Goal: Navigation & Orientation: Find specific page/section

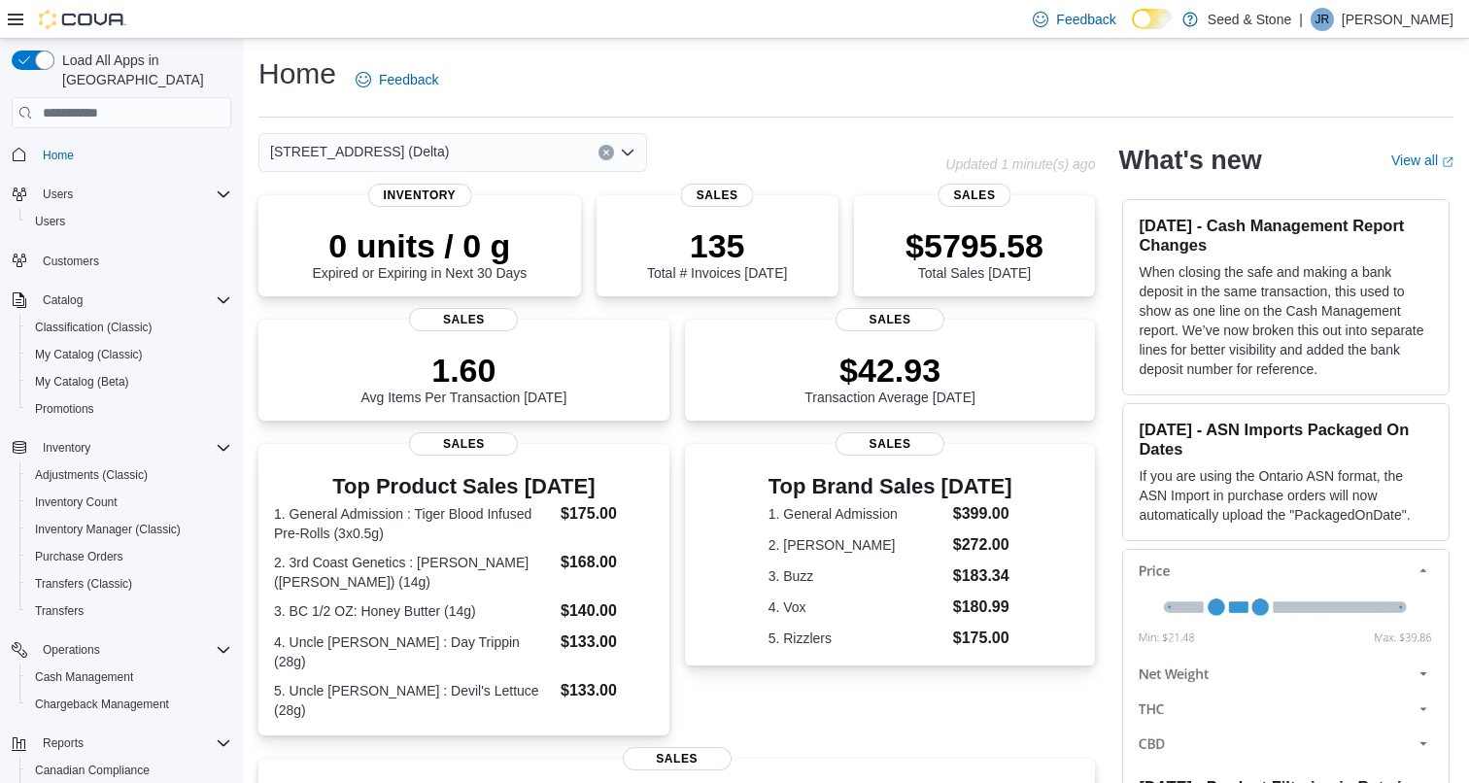
click at [611, 153] on button "Clear input" at bounding box center [606, 153] width 16 height 16
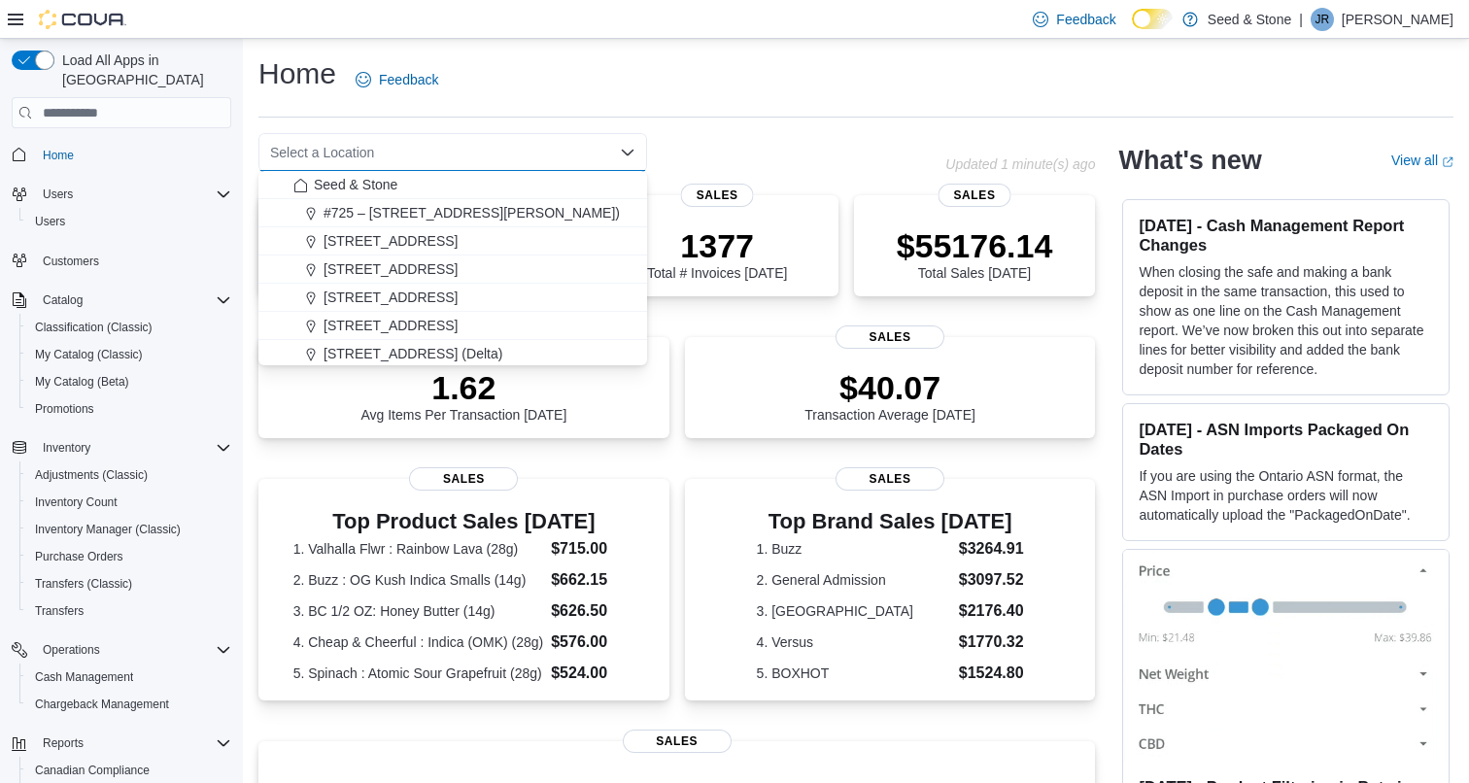
click at [756, 133] on div "Select a Location Combo box. Selected. Combo box input. Select a Location. Type…" at bounding box center [601, 152] width 687 height 39
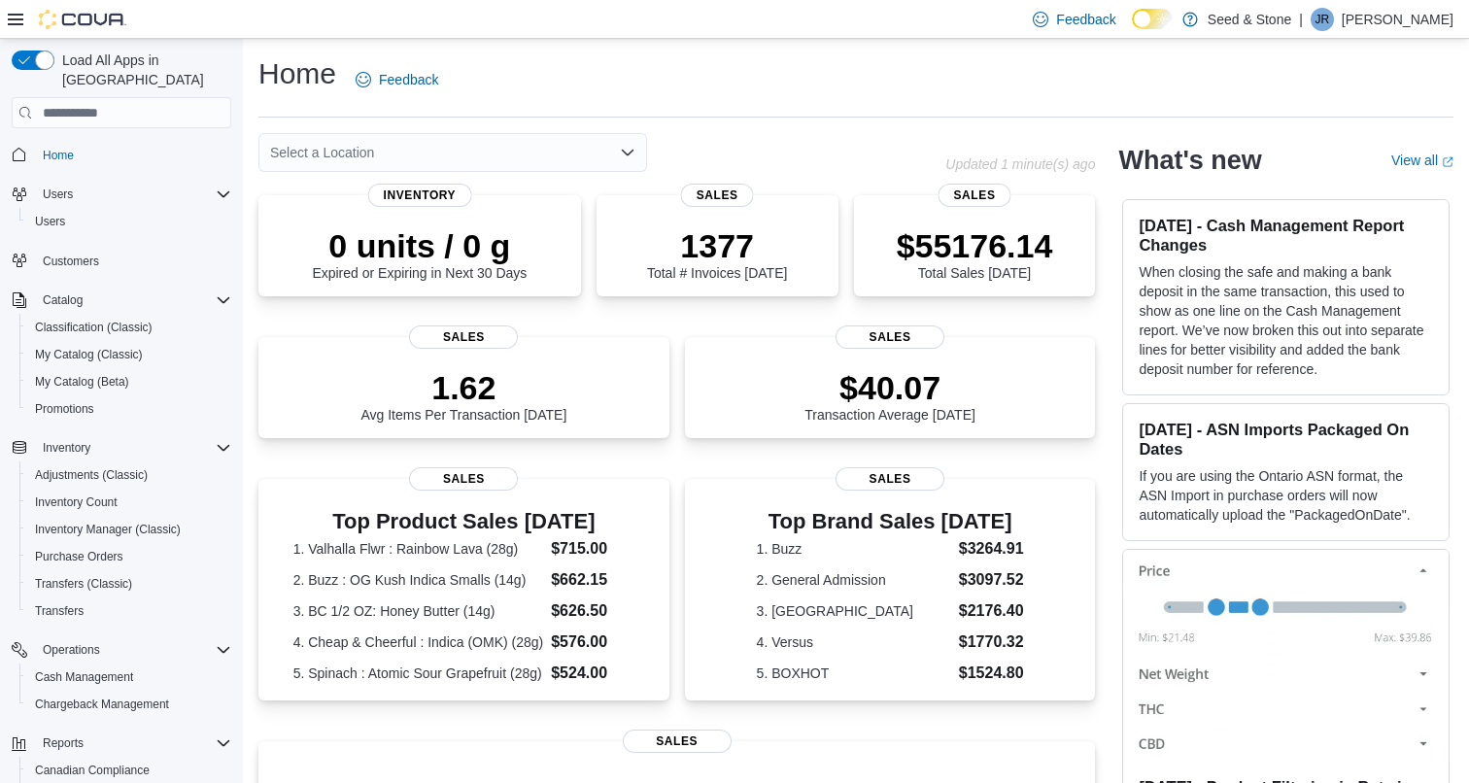
click at [504, 146] on div "Select a Location" at bounding box center [452, 152] width 389 height 39
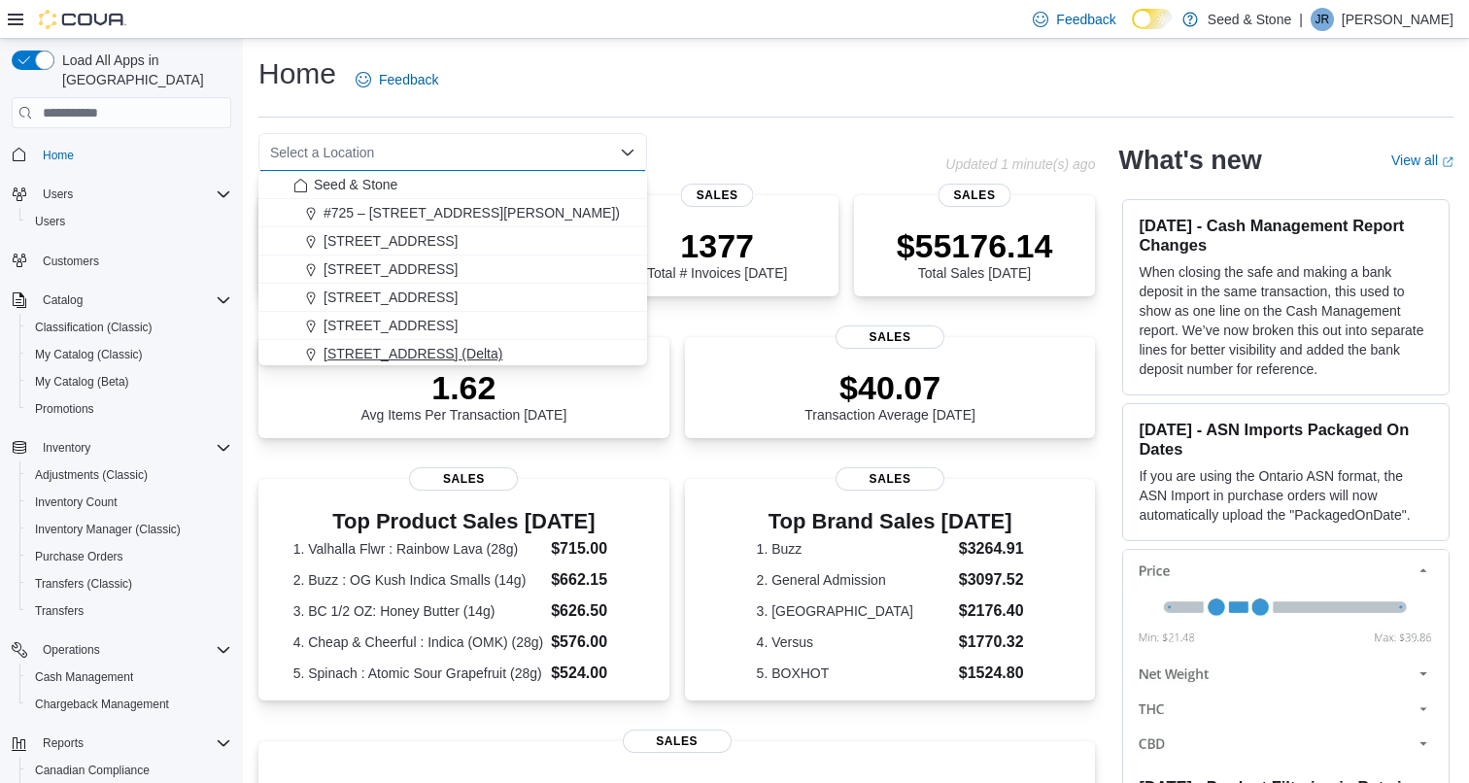
click at [451, 352] on span "[STREET_ADDRESS] (Delta)" at bounding box center [413, 353] width 179 height 19
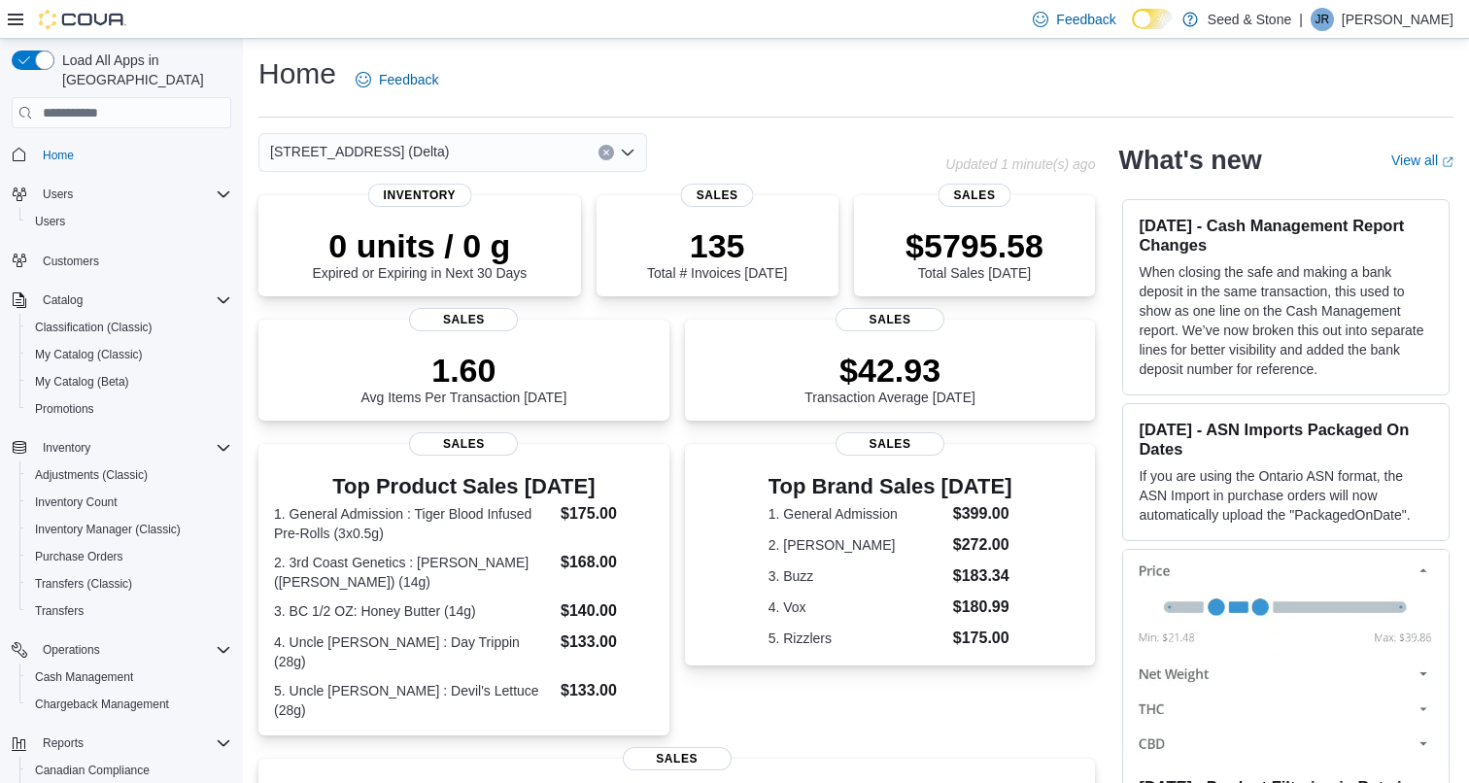
click at [537, 147] on div "[STREET_ADDRESS] (Delta) Combo box. Selected. [STREET_ADDRESS] (Delta). Press B…" at bounding box center [452, 152] width 389 height 39
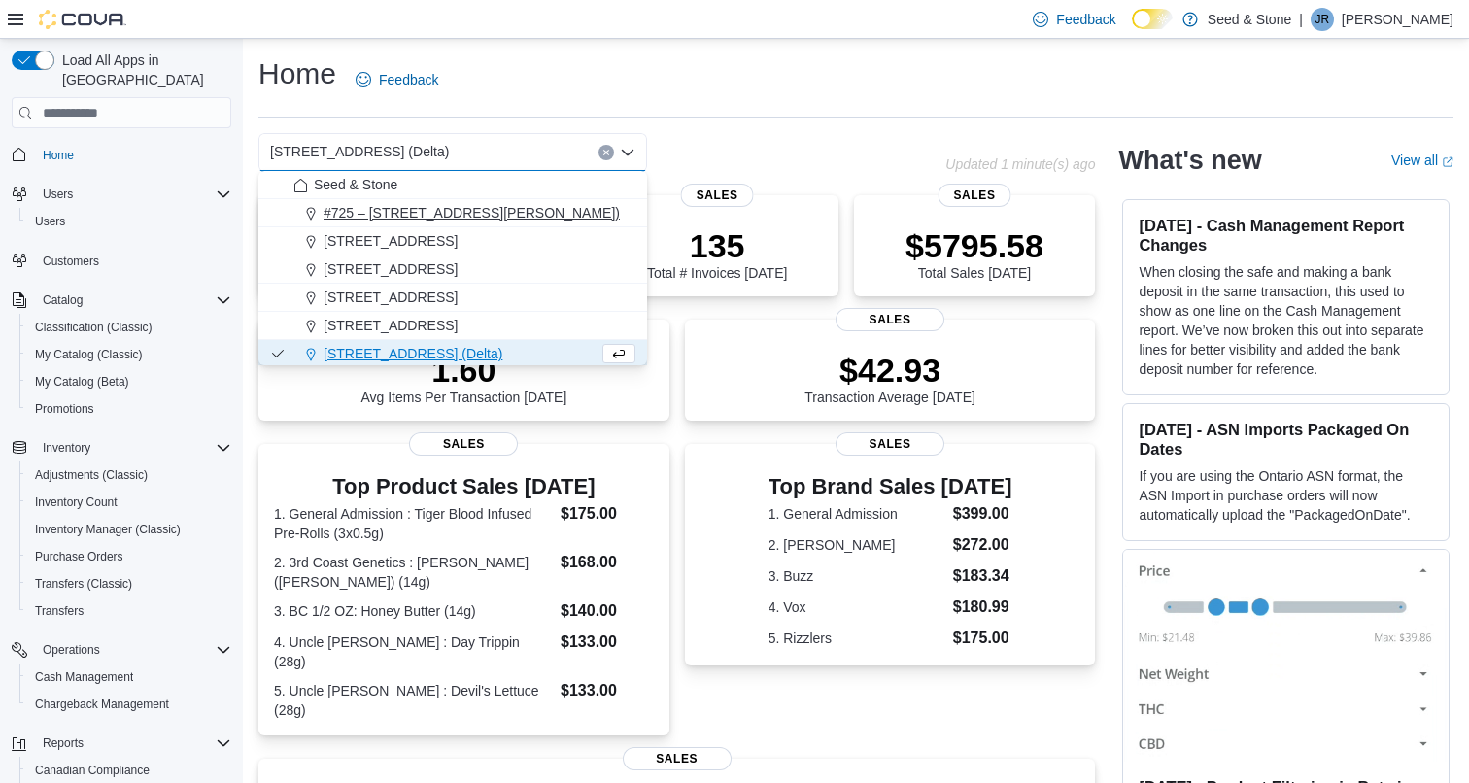
click at [531, 201] on button "#725 – [STREET_ADDRESS][PERSON_NAME])" at bounding box center [452, 213] width 389 height 28
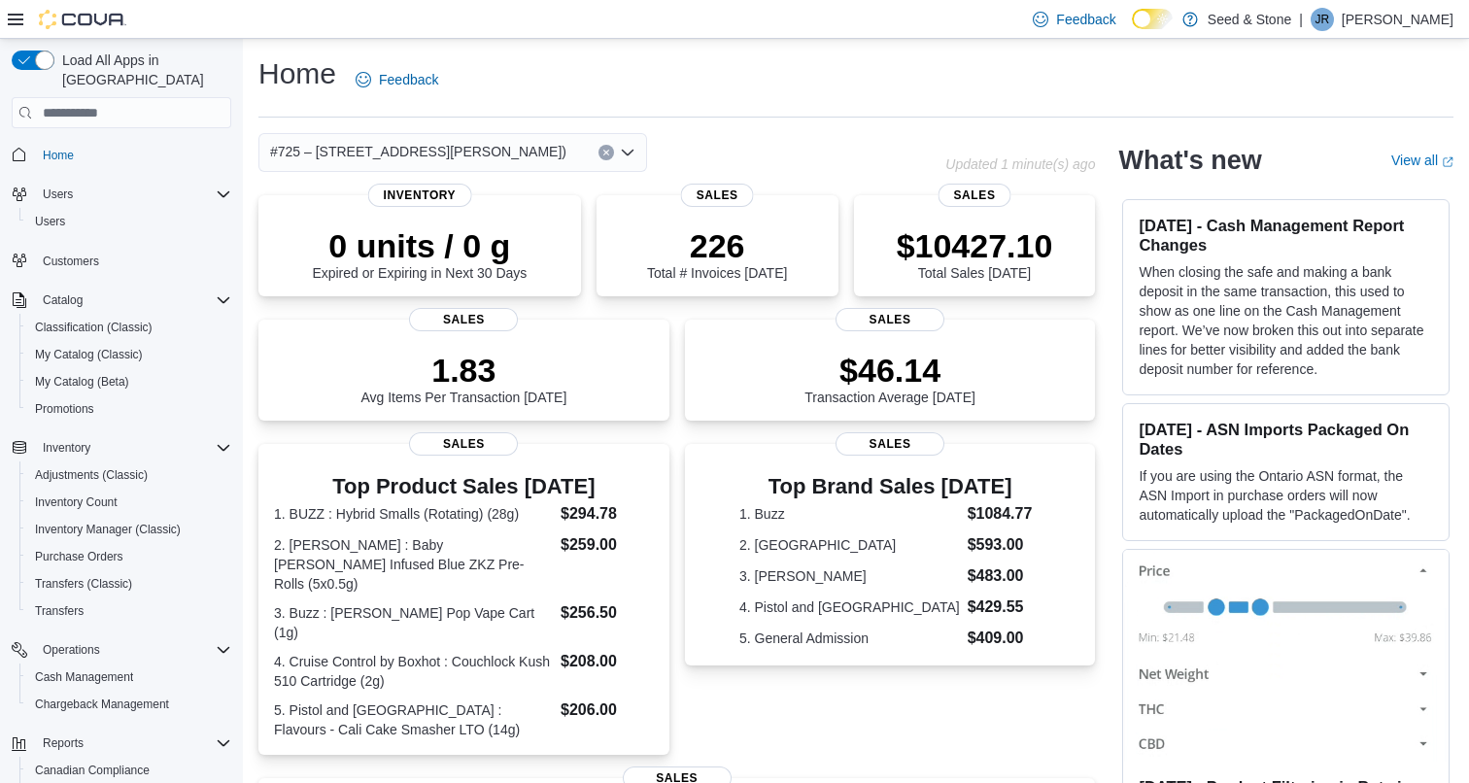
click at [534, 162] on span "#725 – [STREET_ADDRESS][PERSON_NAME])" at bounding box center [418, 151] width 296 height 23
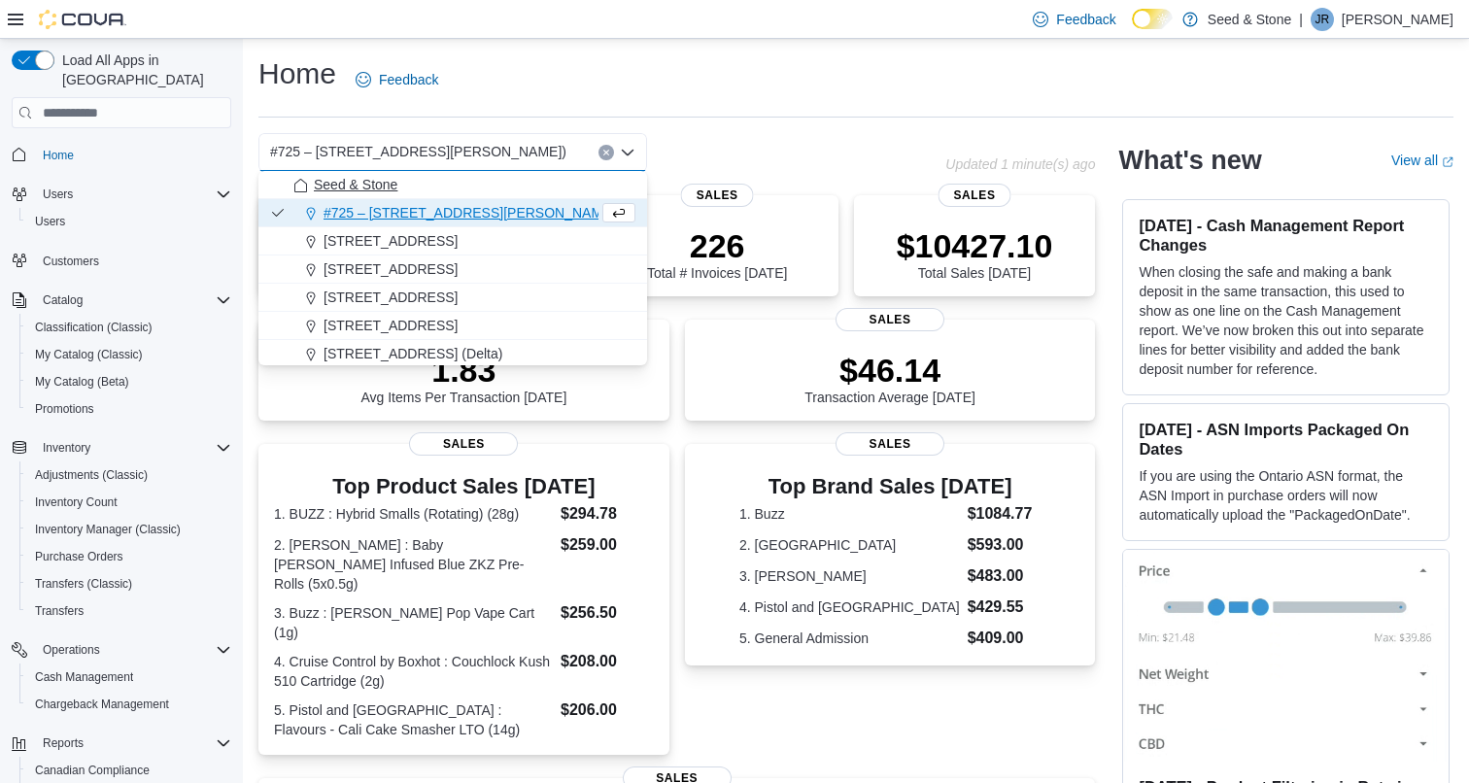
click at [515, 192] on div "Seed & Stone" at bounding box center [464, 184] width 342 height 19
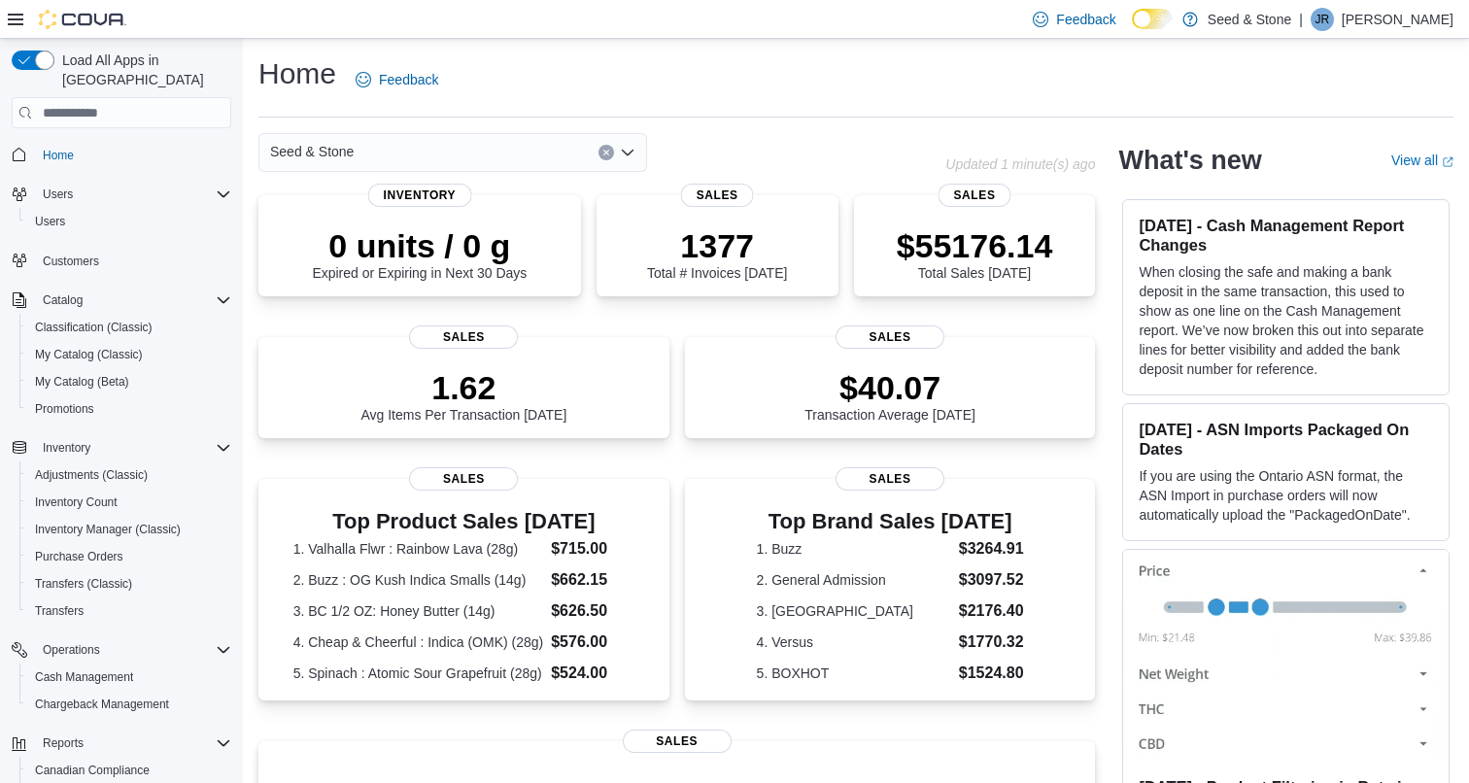
click at [531, 139] on div "Seed & Stone" at bounding box center [452, 152] width 389 height 39
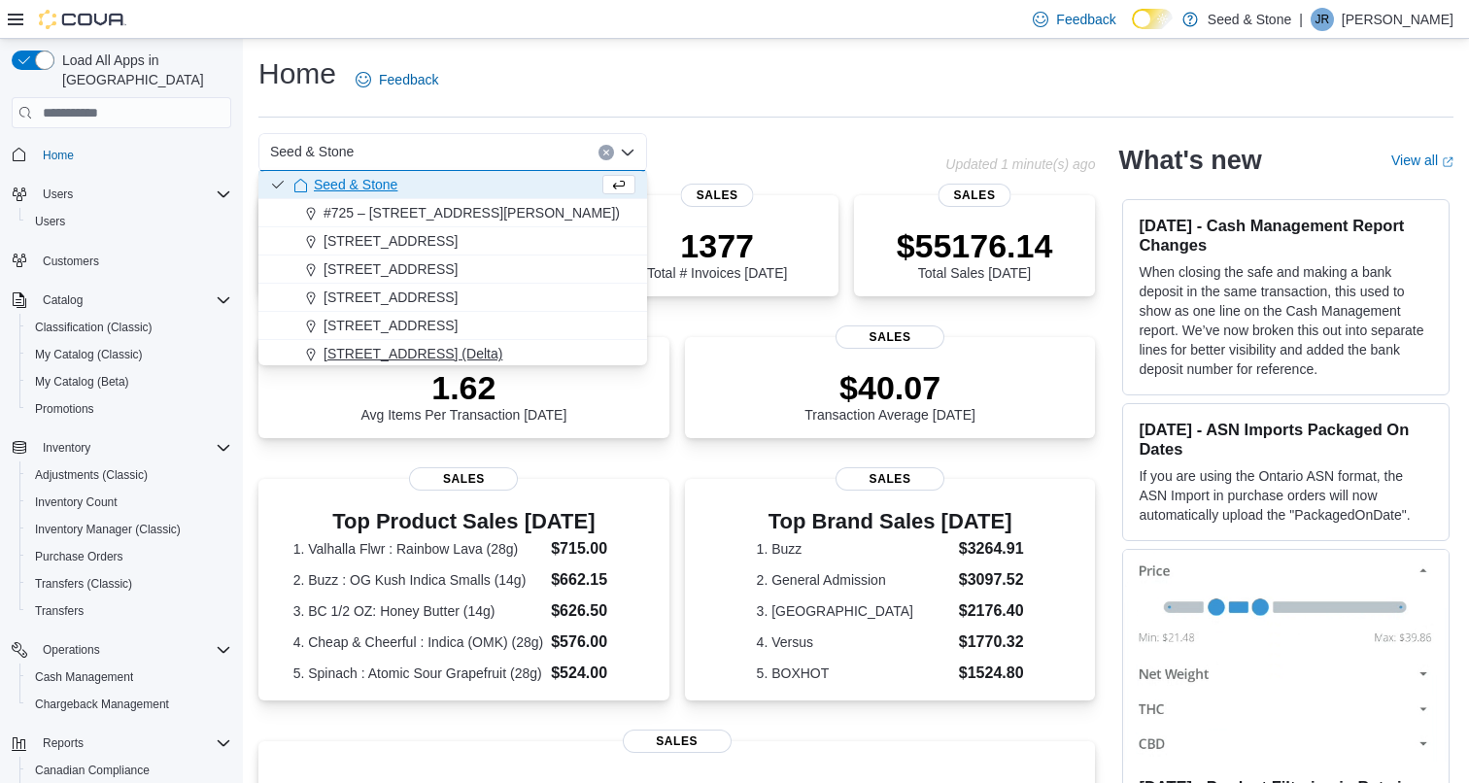
click at [452, 359] on span "[STREET_ADDRESS] (Delta)" at bounding box center [413, 353] width 179 height 19
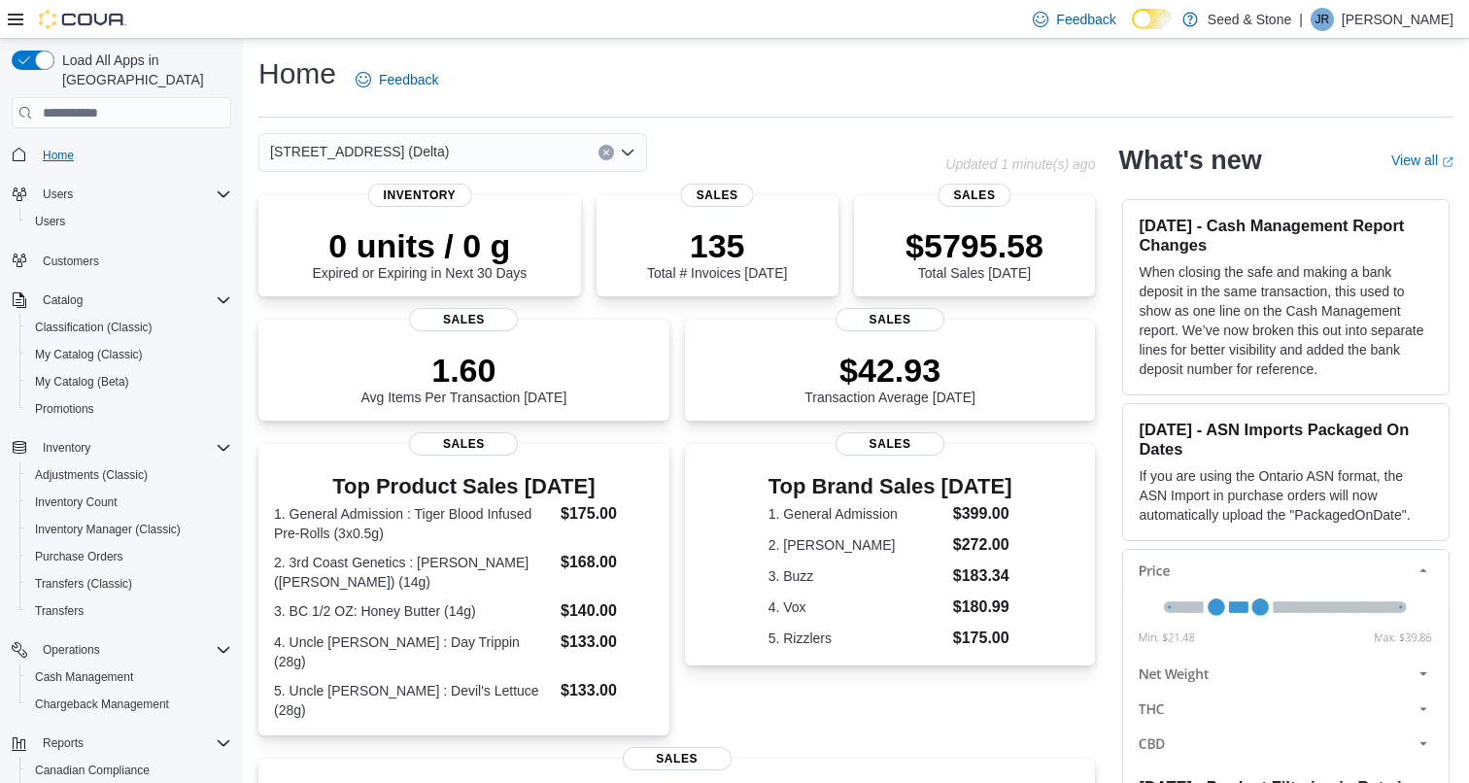
click at [66, 148] on span "Home" at bounding box center [58, 156] width 31 height 16
